Goal: Transaction & Acquisition: Purchase product/service

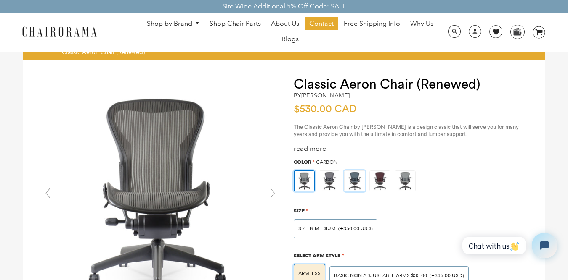
click at [358, 182] on img at bounding box center [354, 181] width 20 height 20
click at [0, 0] on input "radio" at bounding box center [0, 0] width 0 height 0
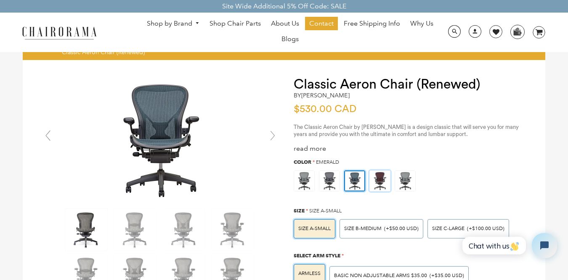
click at [389, 181] on div at bounding box center [379, 181] width 21 height 21
click at [0, 0] on input "radio" at bounding box center [0, 0] width 0 height 0
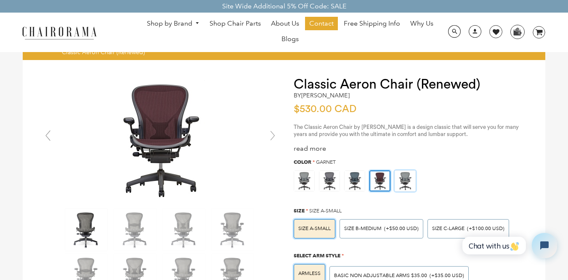
click at [406, 182] on img at bounding box center [405, 181] width 20 height 20
click at [0, 0] on input "radio" at bounding box center [0, 0] width 0 height 0
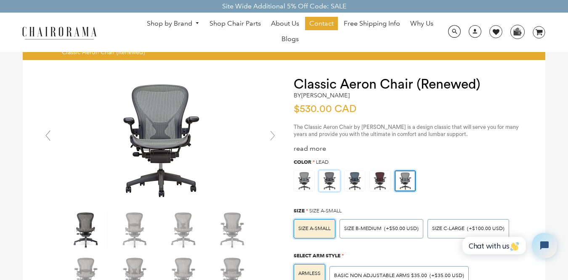
click at [317, 187] on div at bounding box center [326, 178] width 25 height 25
click at [0, 0] on input "radio" at bounding box center [0, 0] width 0 height 0
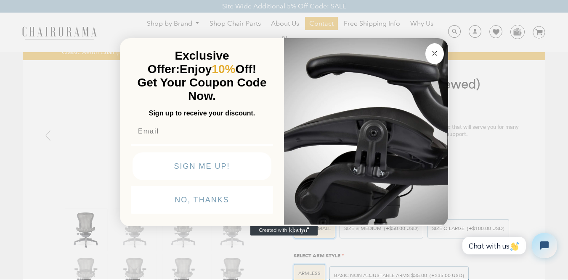
click at [301, 182] on img "POPUP Form" at bounding box center [366, 131] width 164 height 188
click at [431, 52] on circle "Close dialog" at bounding box center [435, 53] width 10 height 10
